Goal: Check status: Check status

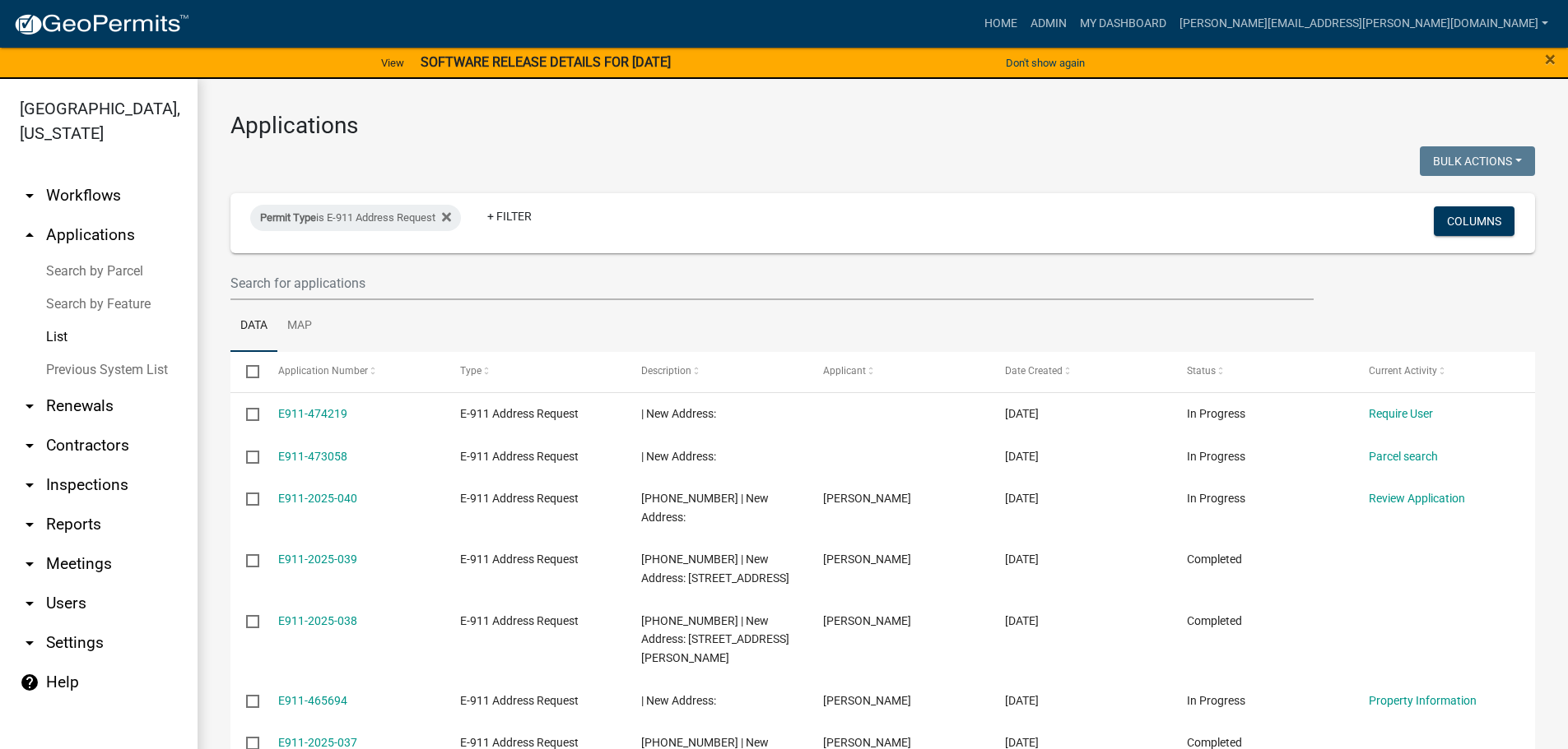
select select "3: 100"
click at [451, 220] on icon at bounding box center [446, 217] width 9 height 9
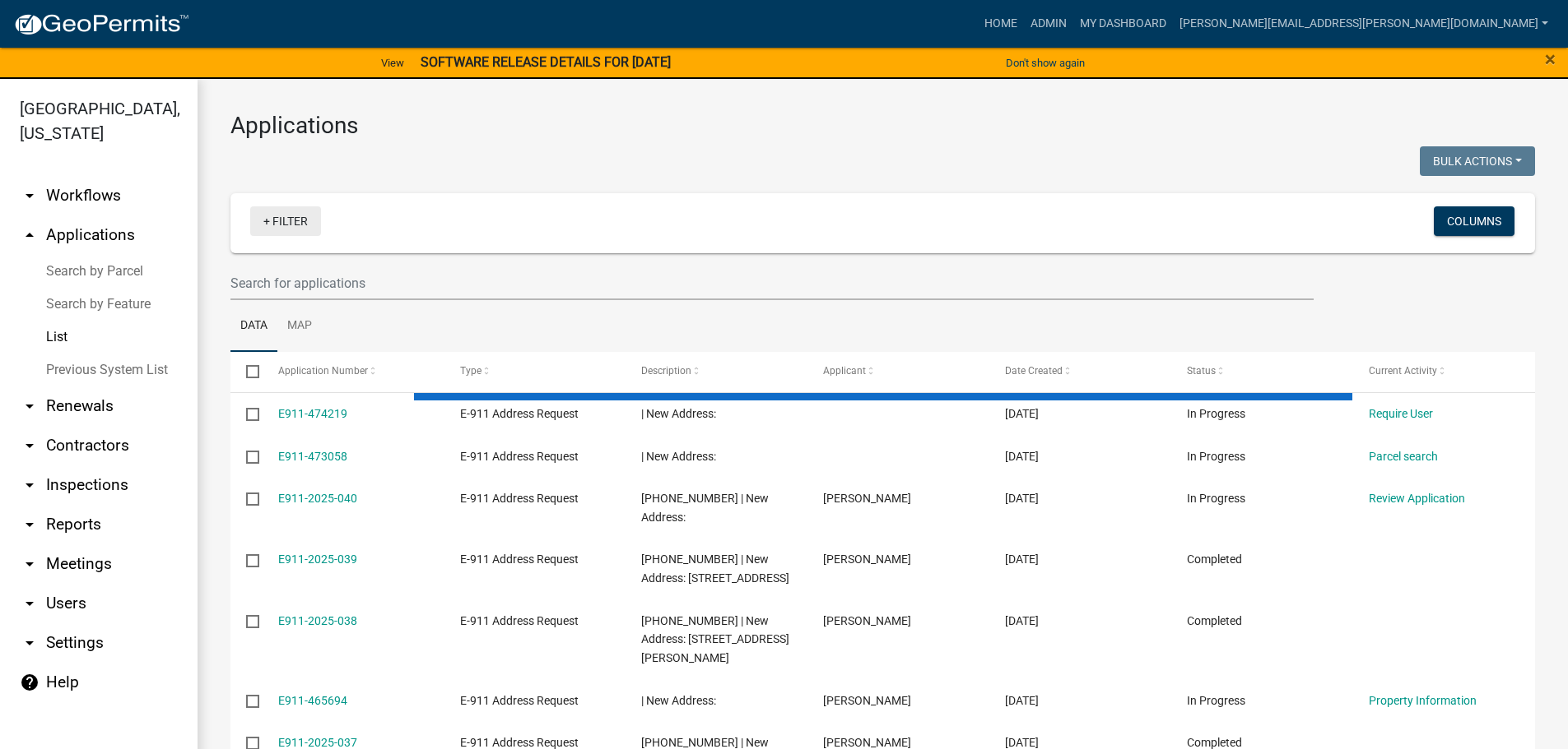
click at [287, 228] on link "+ Filter" at bounding box center [286, 221] width 71 height 30
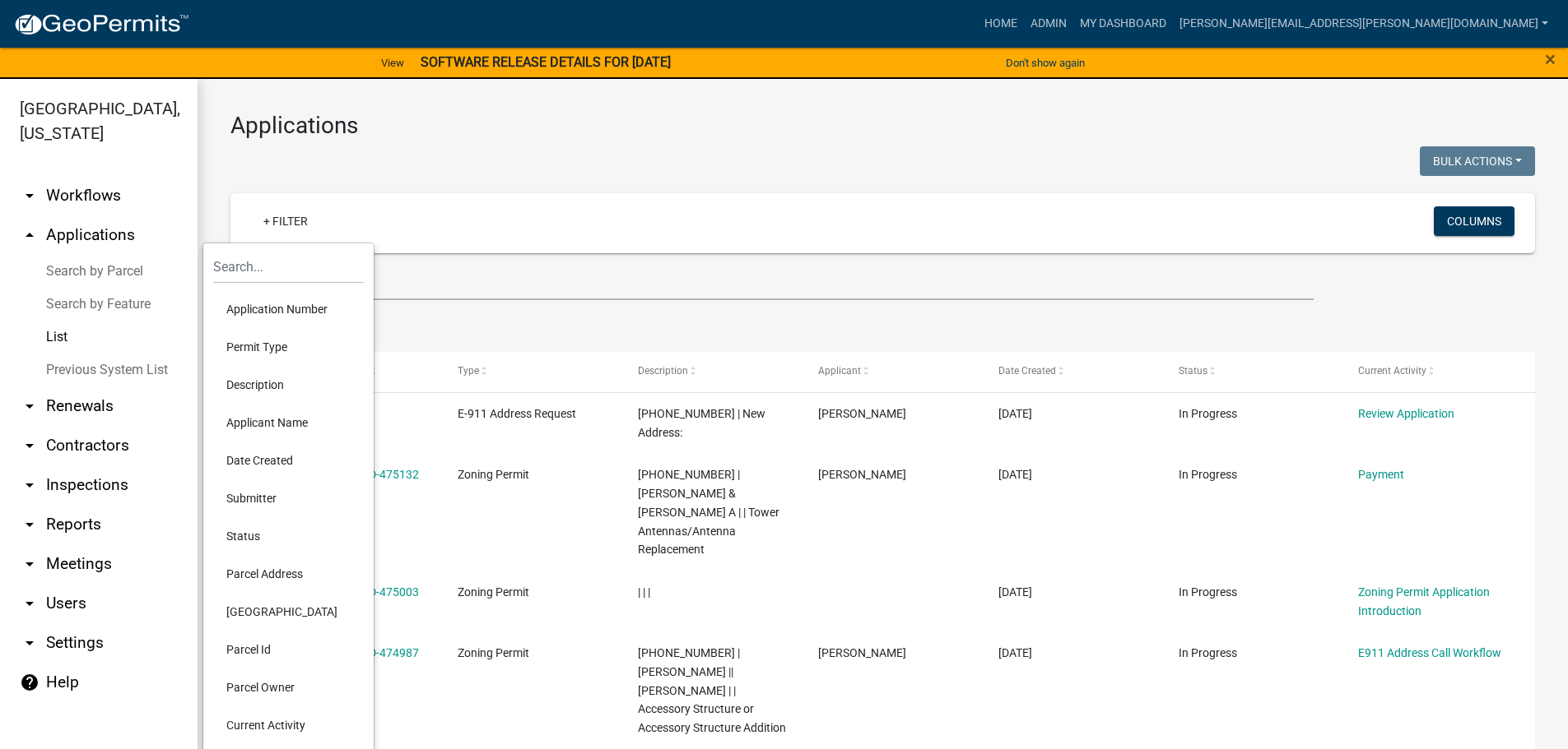
click at [290, 314] on li "Application Number" at bounding box center [288, 309] width 151 height 38
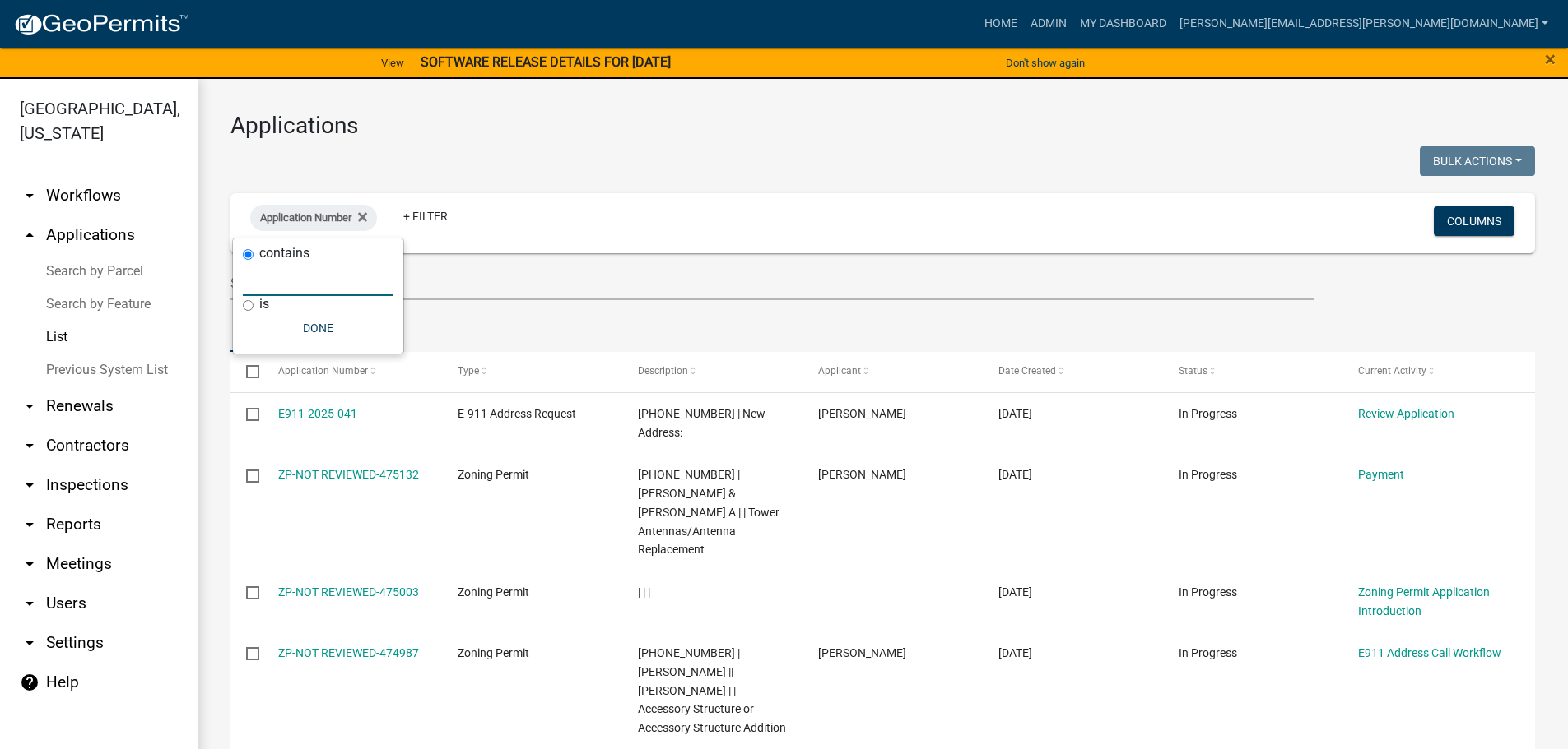
click at [318, 281] on input "text" at bounding box center [318, 279] width 151 height 34
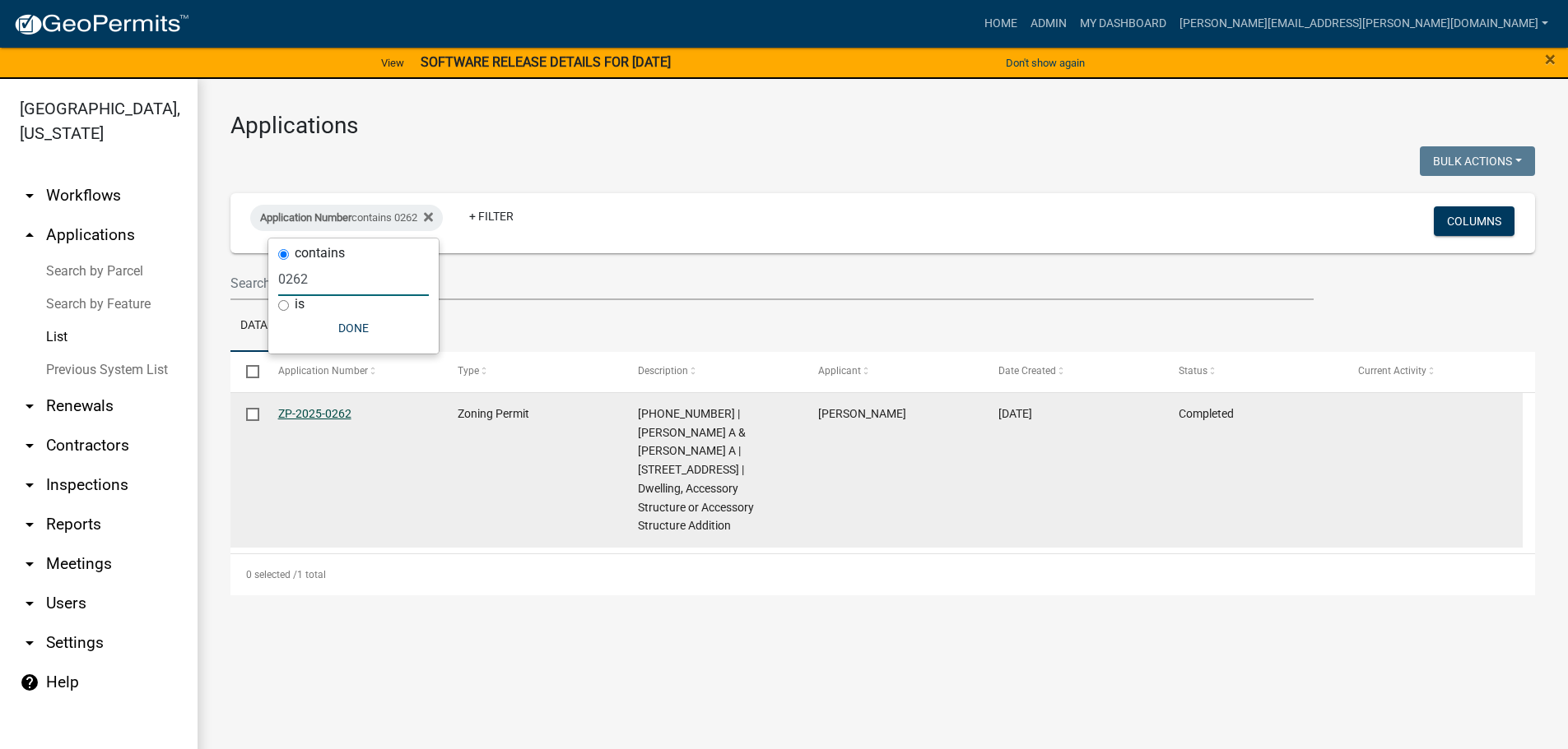
type input "0262"
click at [282, 407] on link "ZP-2025-0262" at bounding box center [315, 414] width 73 height 13
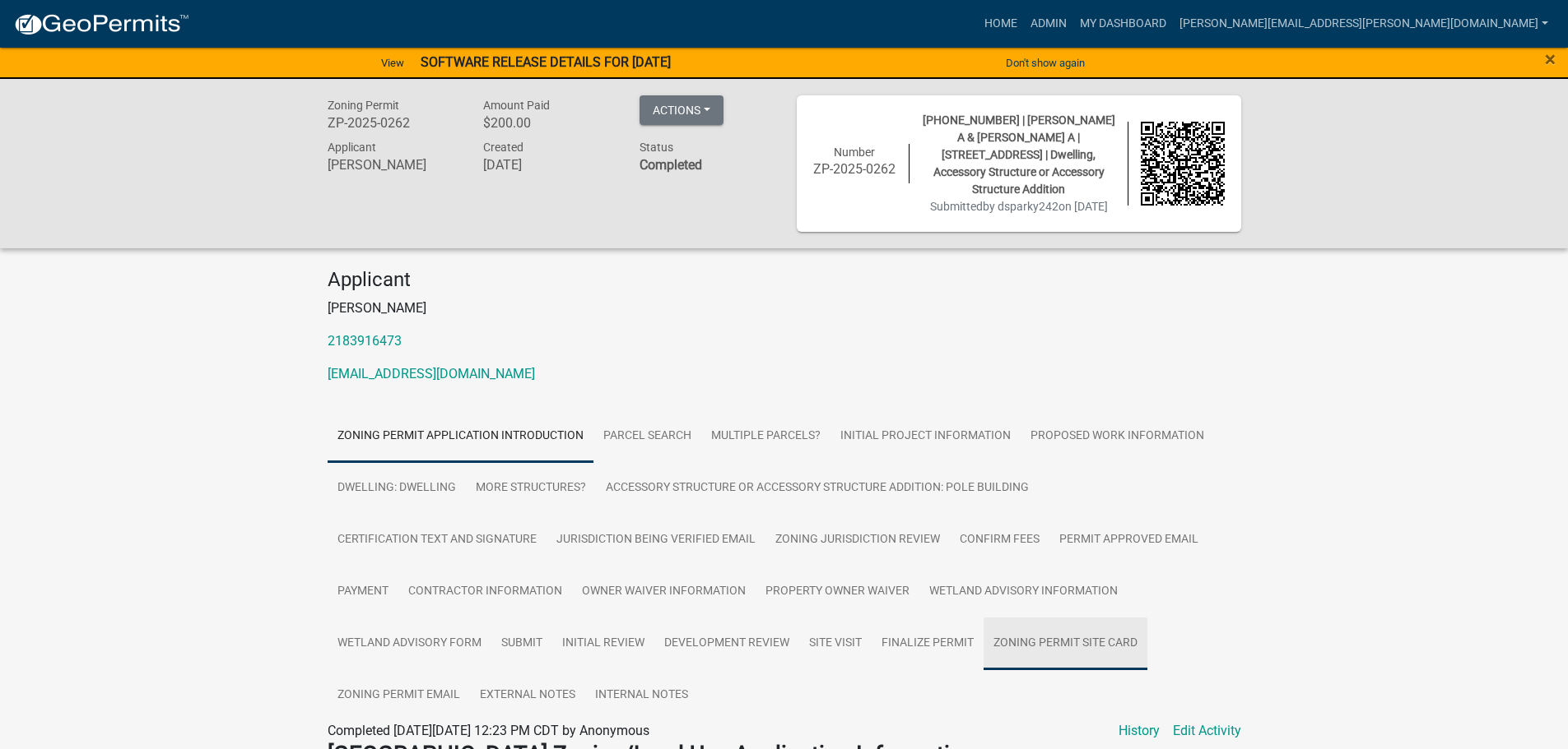
click at [1024, 628] on link "Zoning Permit Site Card" at bounding box center [1065, 644] width 164 height 53
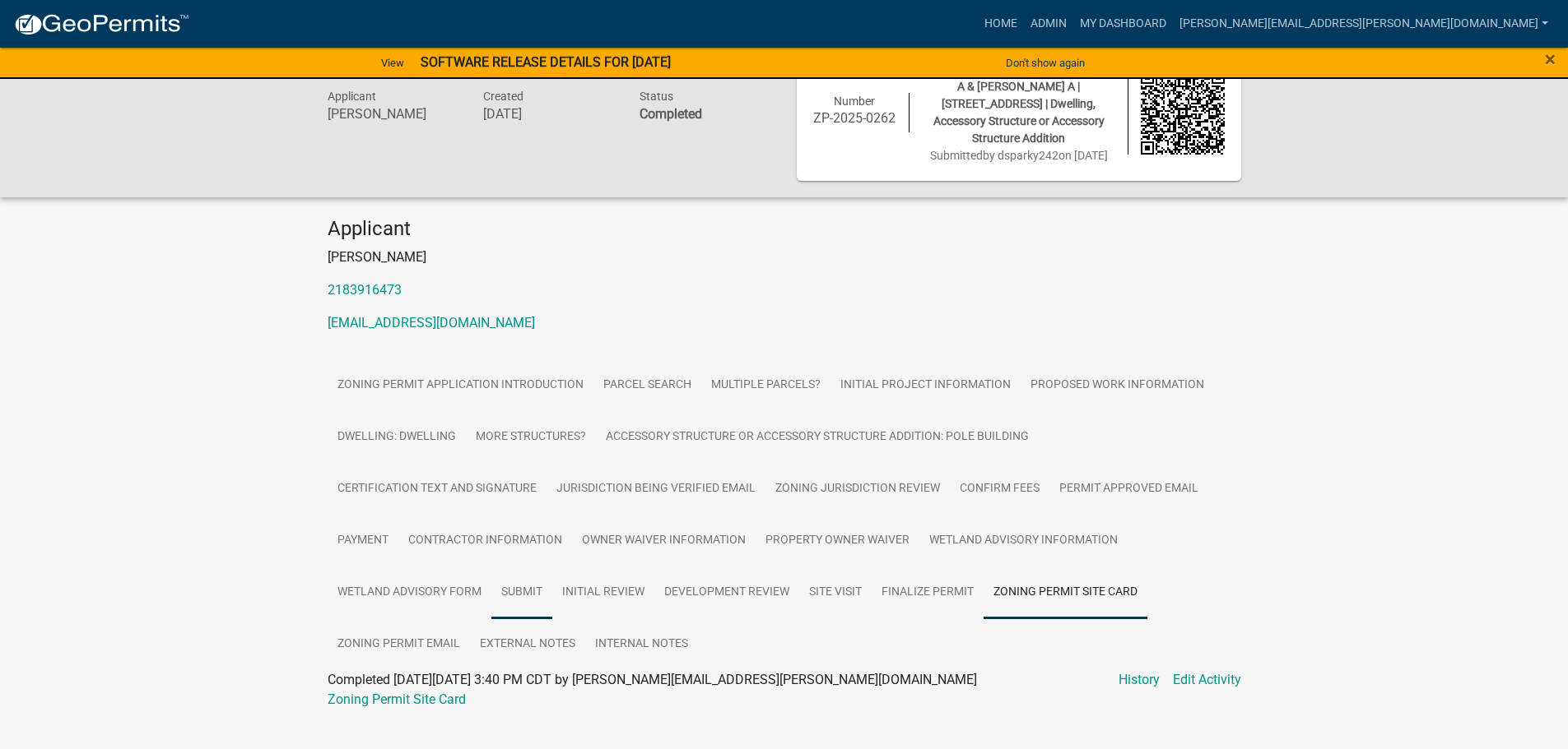
scroll to position [81, 0]
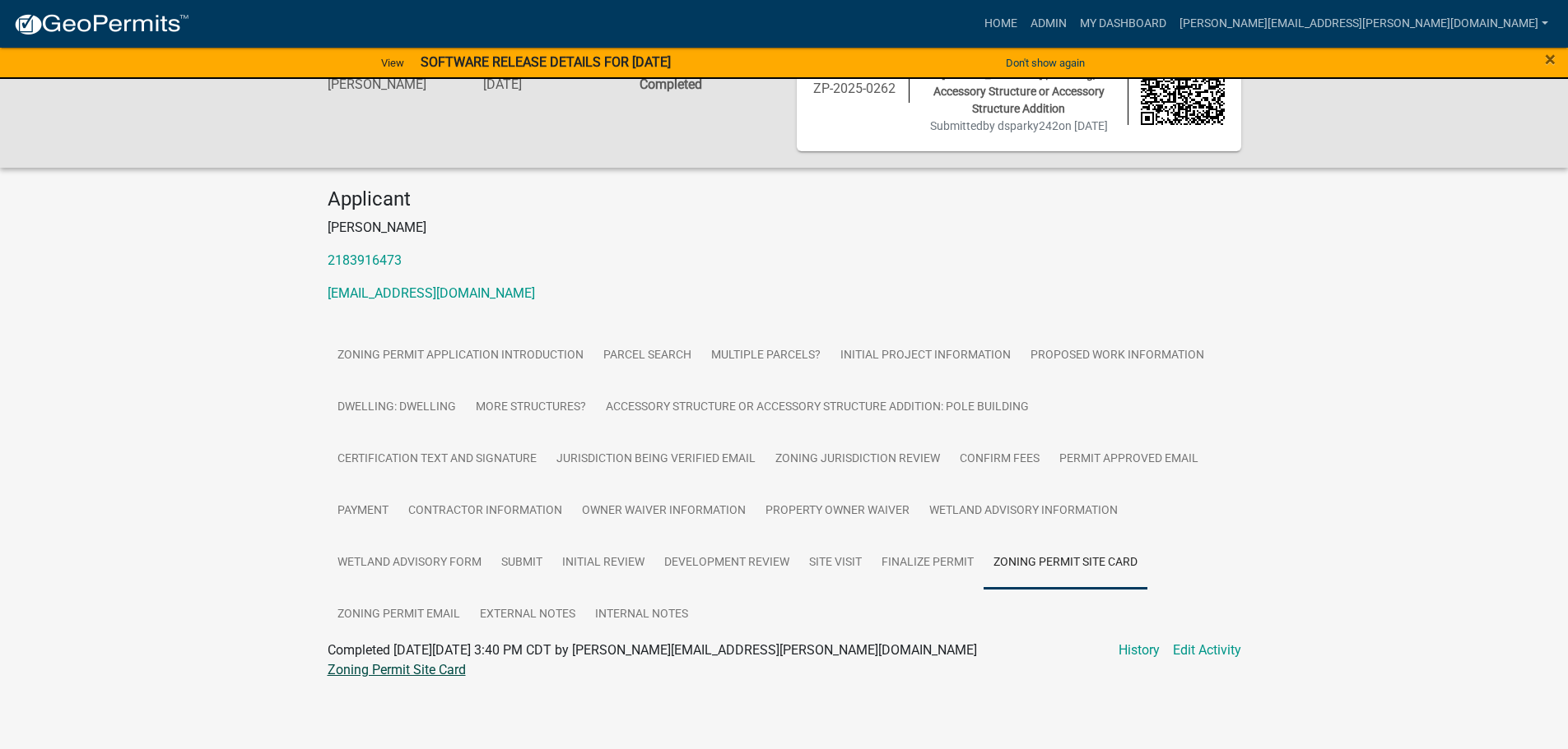
click at [413, 671] on link "Zoning Permit Site Card" at bounding box center [397, 669] width 138 height 16
click at [814, 557] on link "Site Visit" at bounding box center [835, 564] width 72 height 53
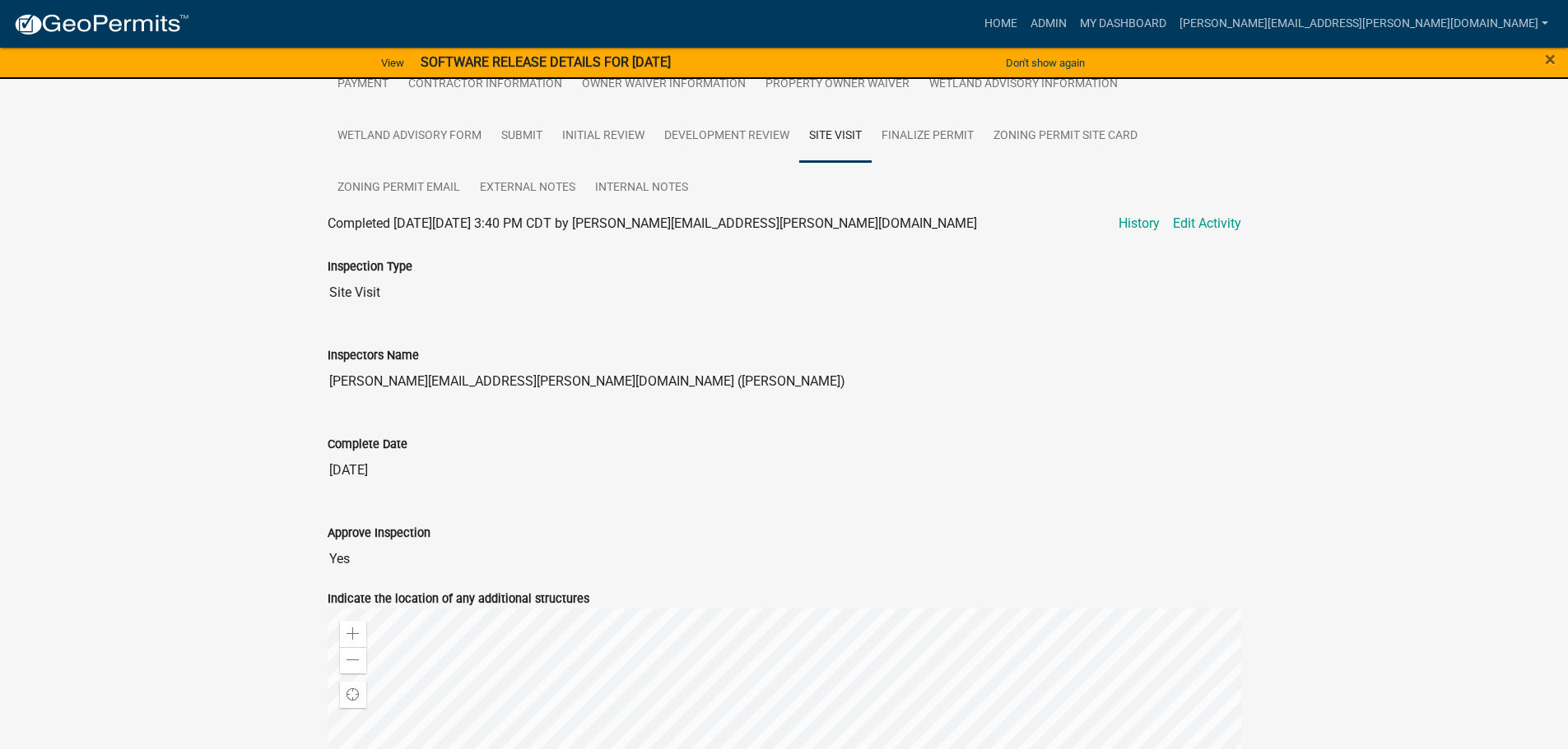
scroll to position [492, 0]
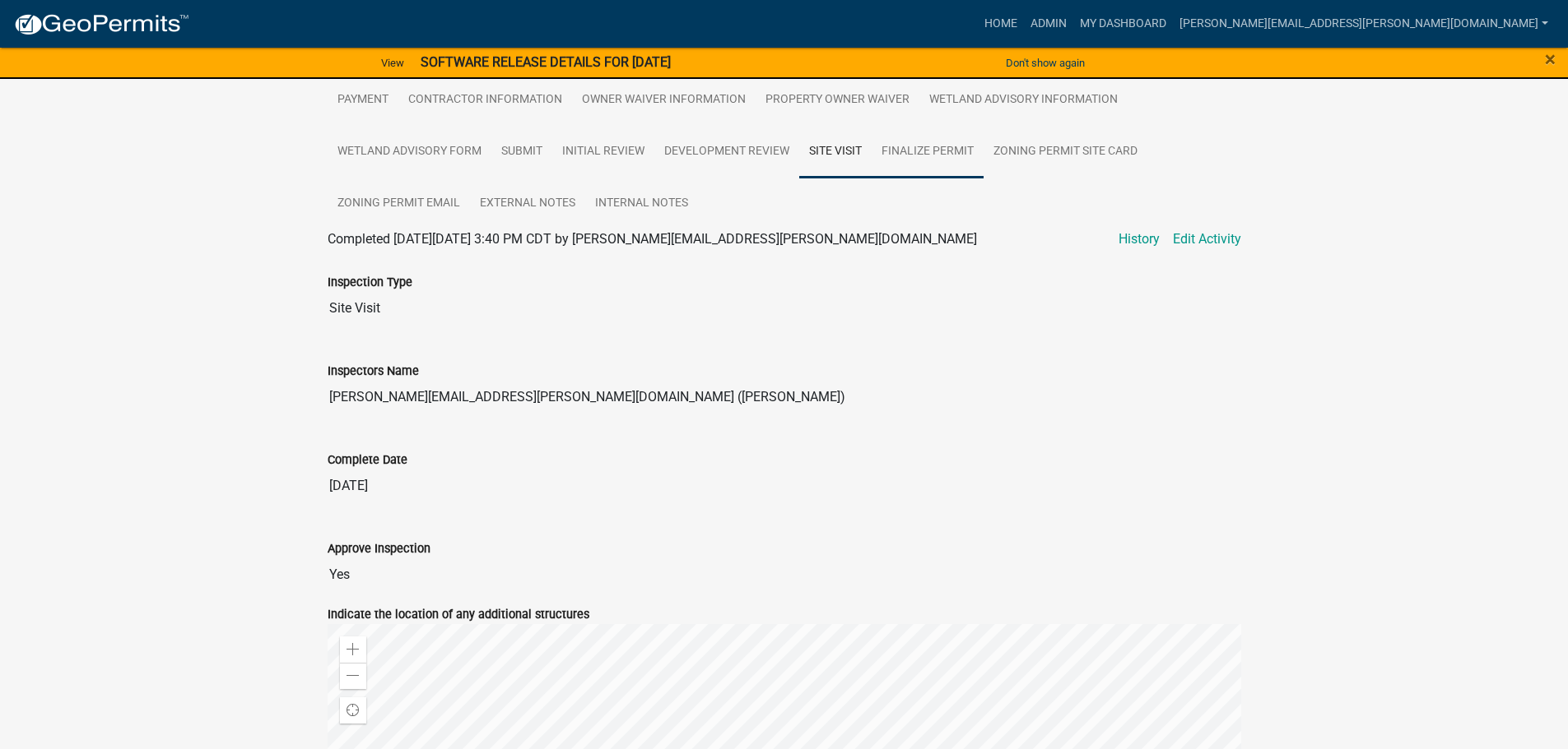
click at [920, 147] on link "Finalize Permit" at bounding box center [927, 152] width 112 height 53
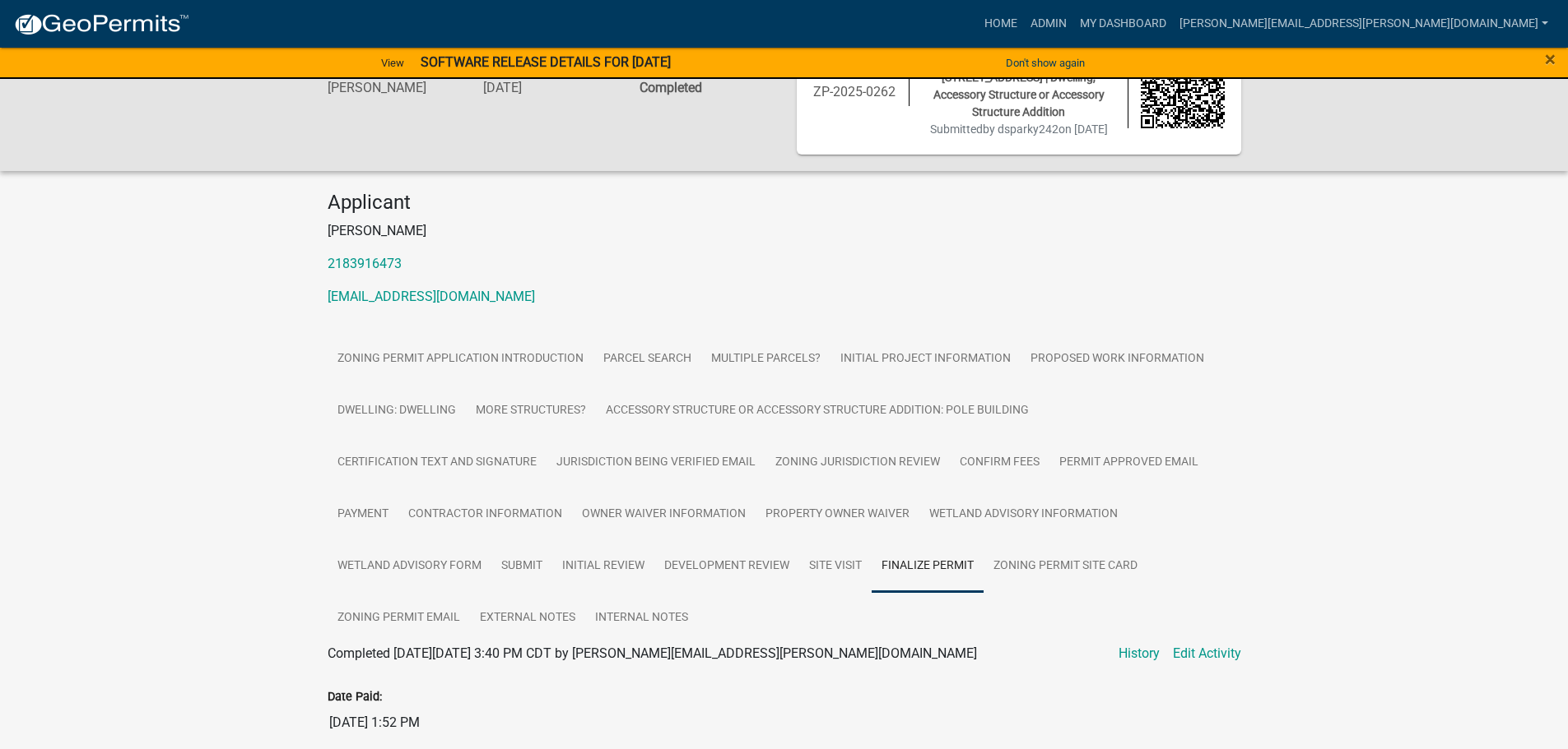
scroll to position [0, 0]
